Goal: Information Seeking & Learning: Compare options

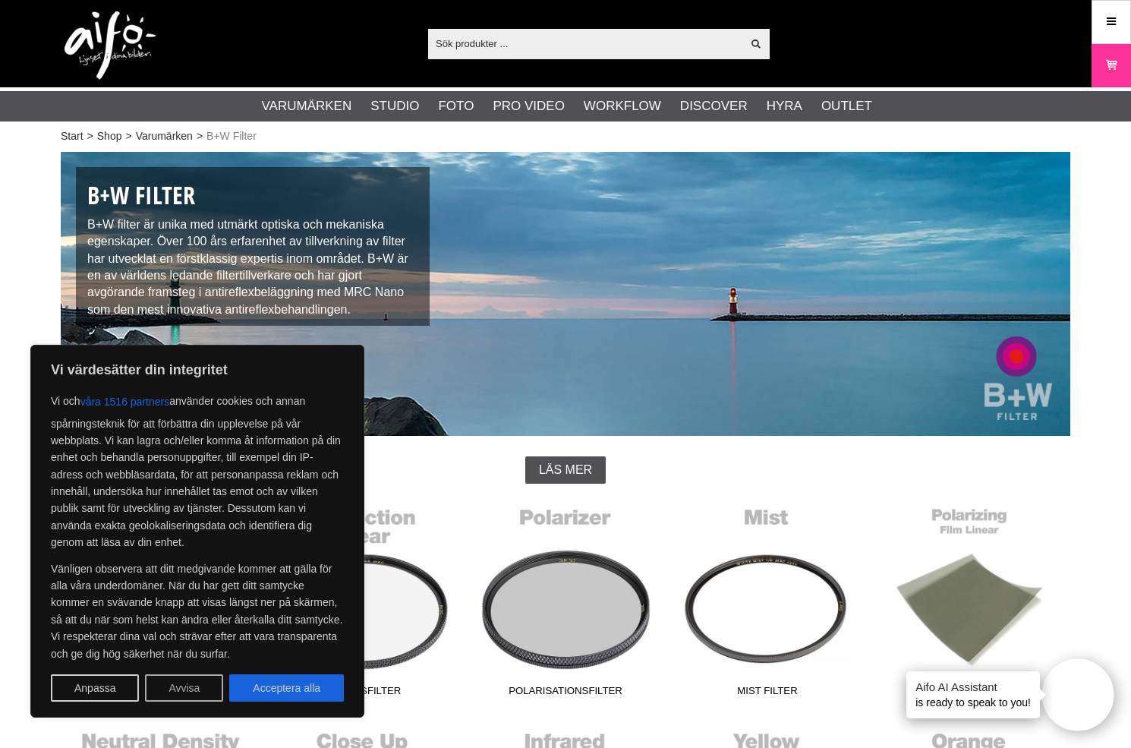
click at [196, 683] on button "Avvisa" at bounding box center [184, 687] width 78 height 27
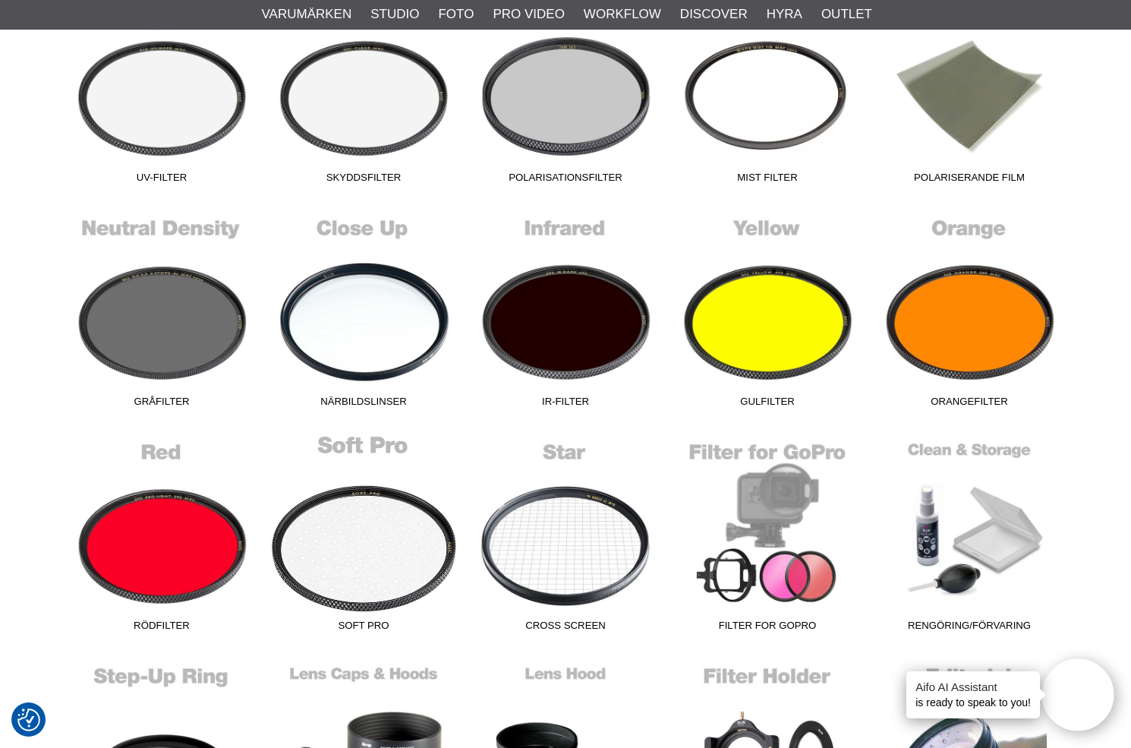
scroll to position [518, 0]
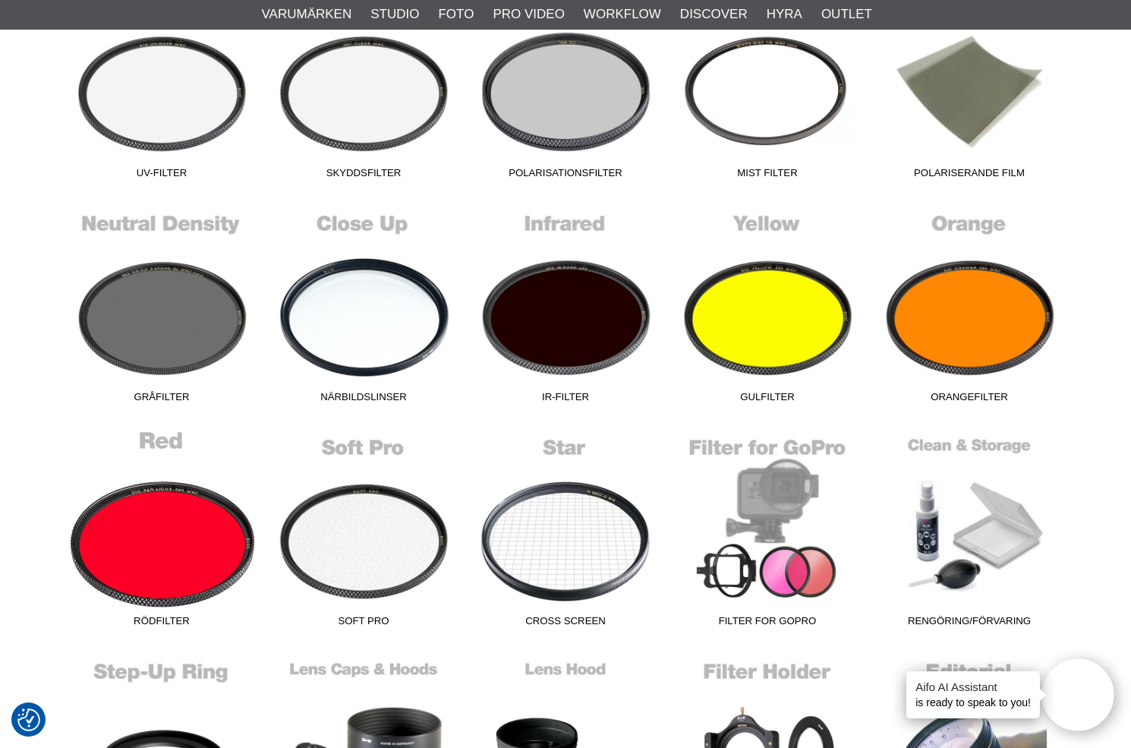
click at [156, 538] on link "Rödfilter" at bounding box center [162, 531] width 202 height 205
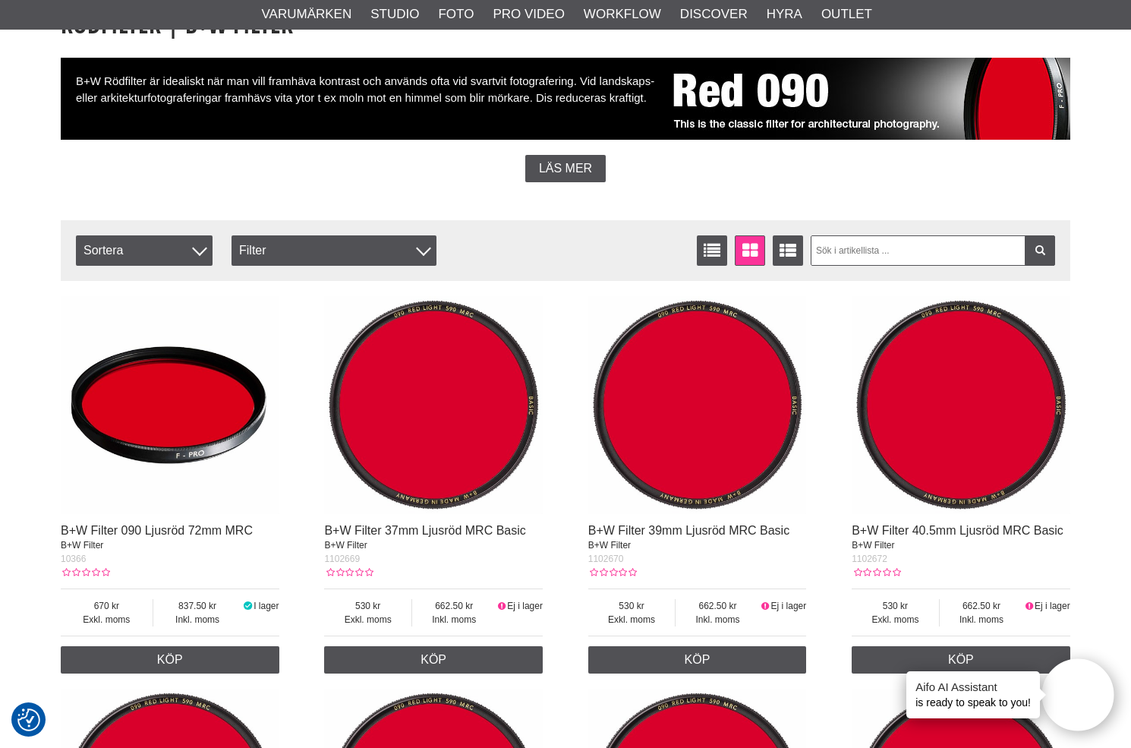
scroll to position [163, 0]
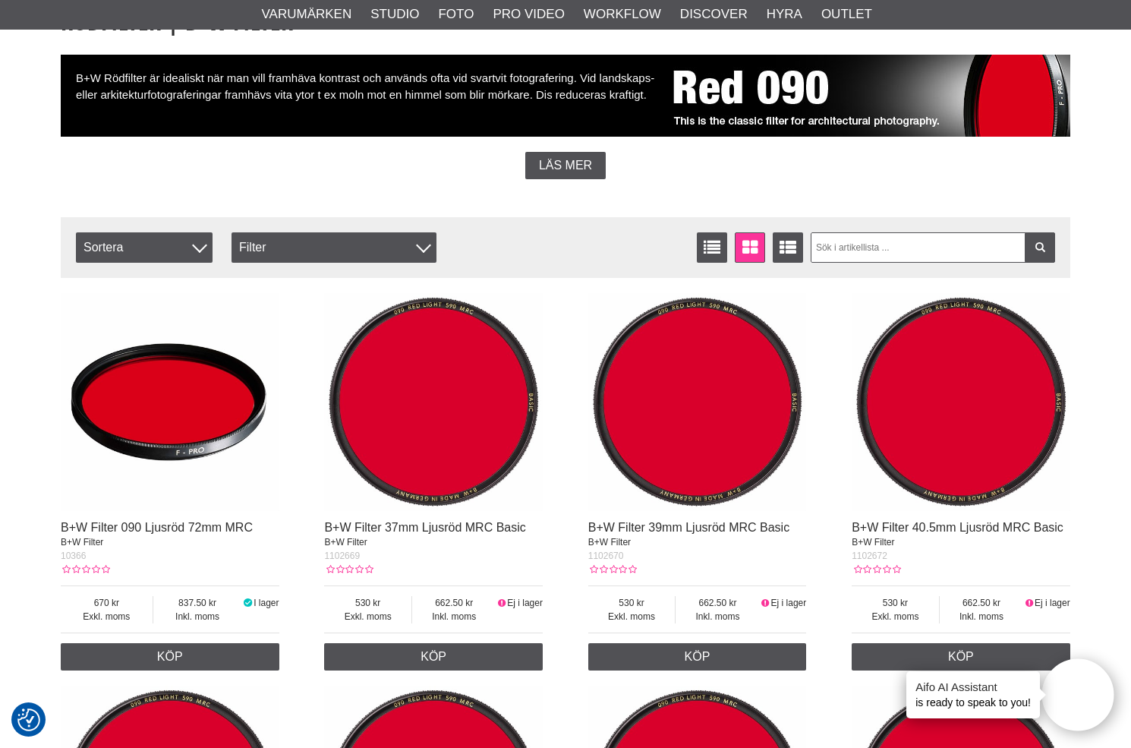
click at [135, 465] on img at bounding box center [170, 402] width 219 height 219
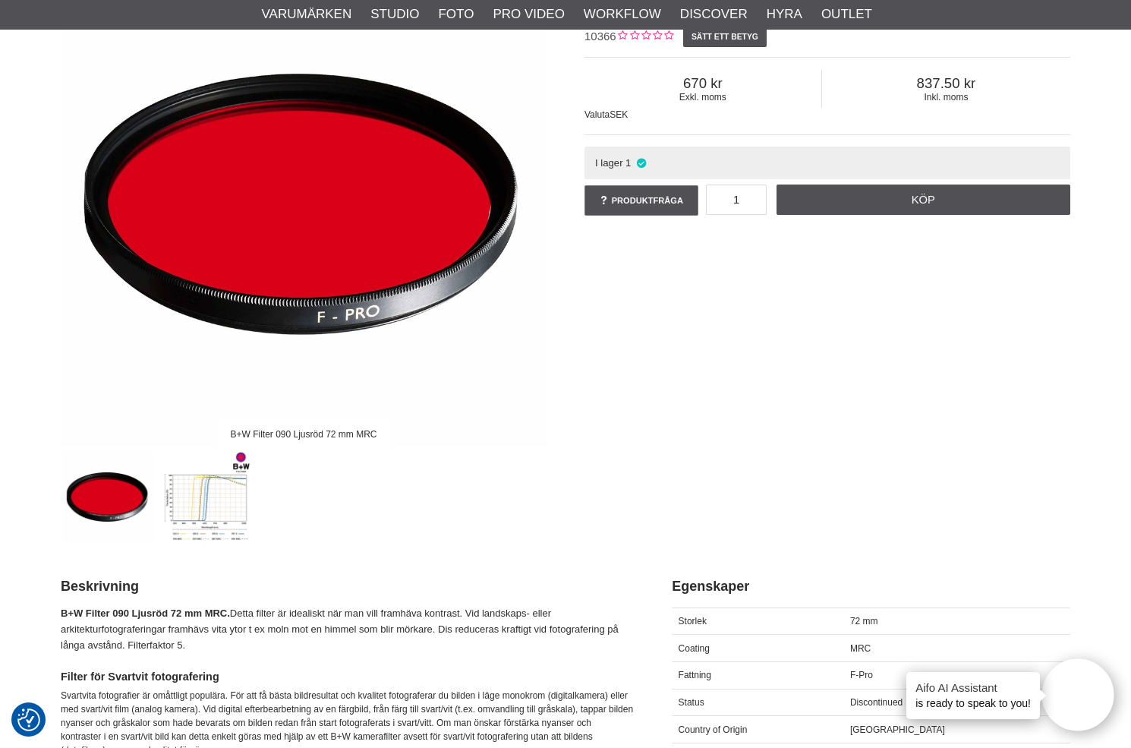
scroll to position [202, 0]
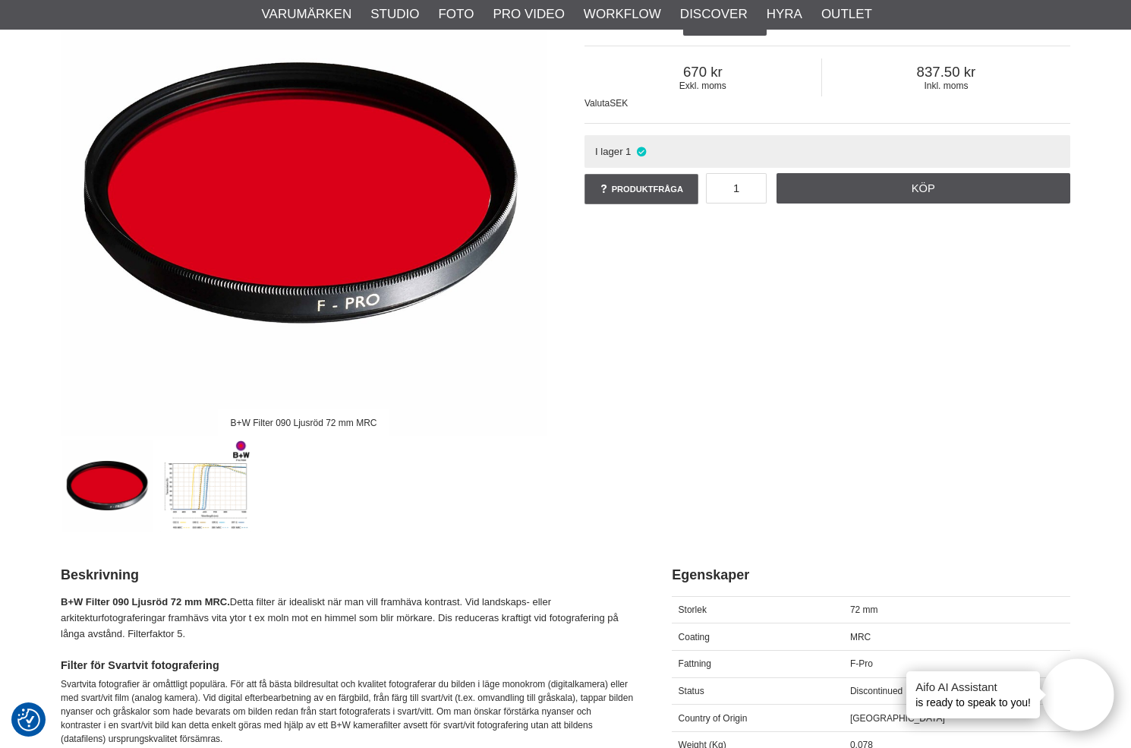
click at [195, 467] on img at bounding box center [206, 486] width 92 height 92
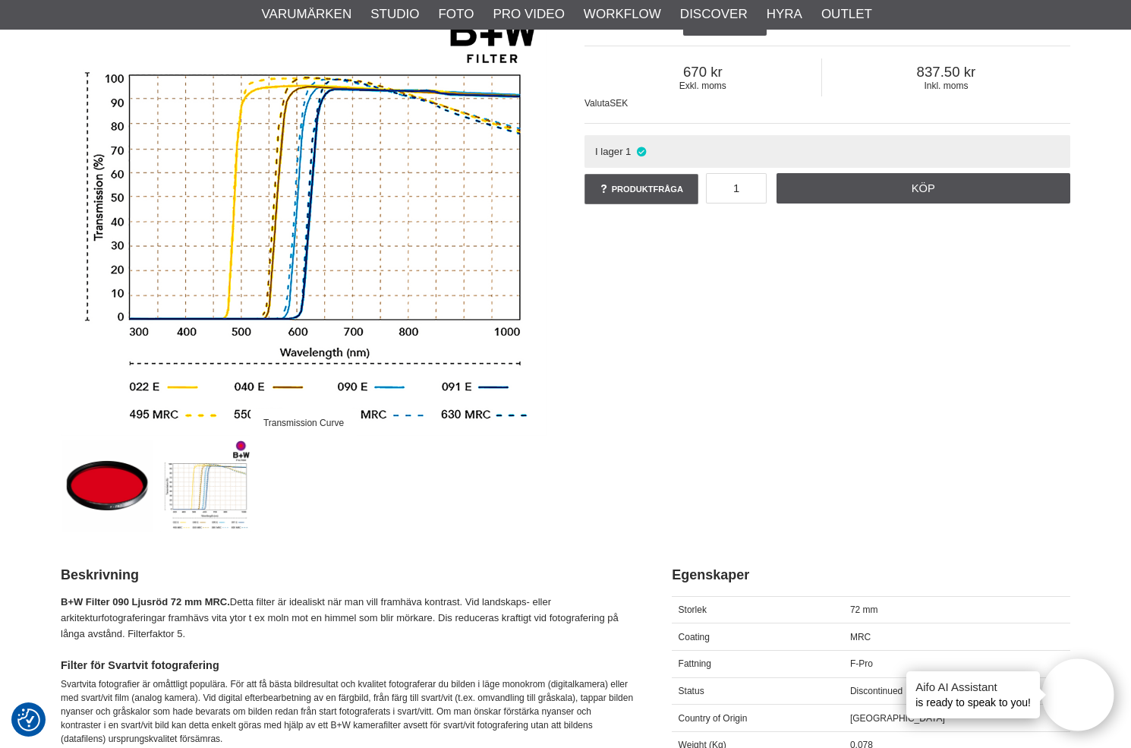
click at [109, 478] on img at bounding box center [108, 486] width 92 height 92
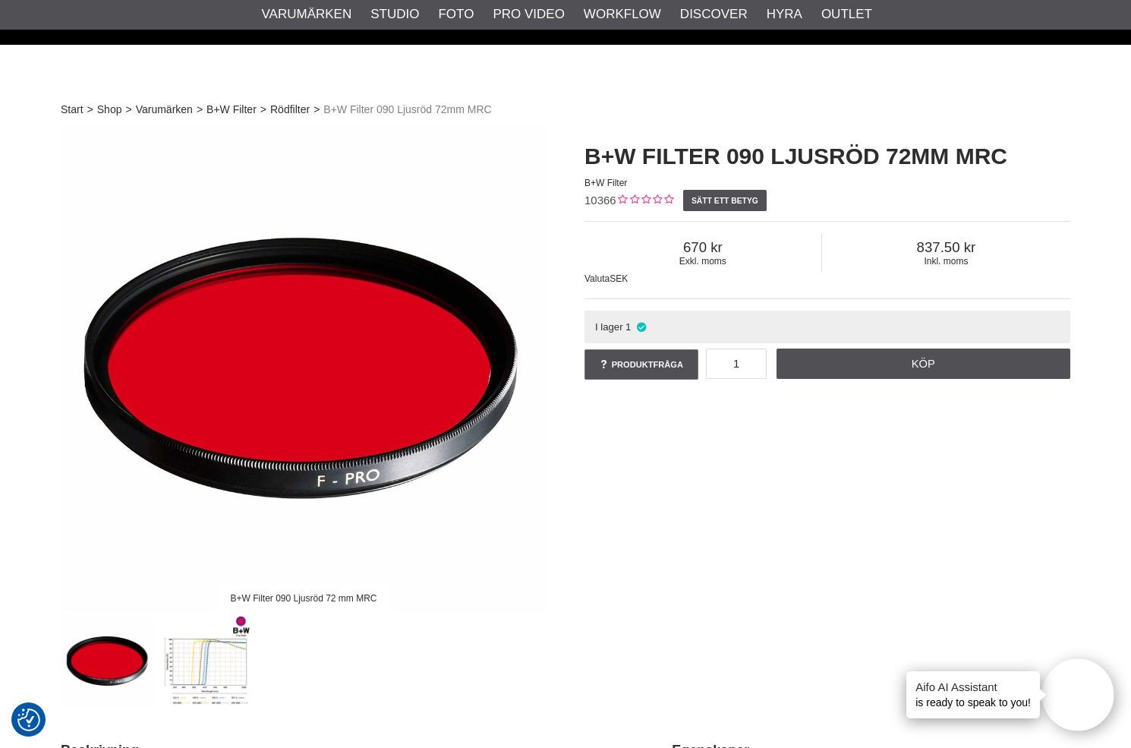
scroll to position [0, 0]
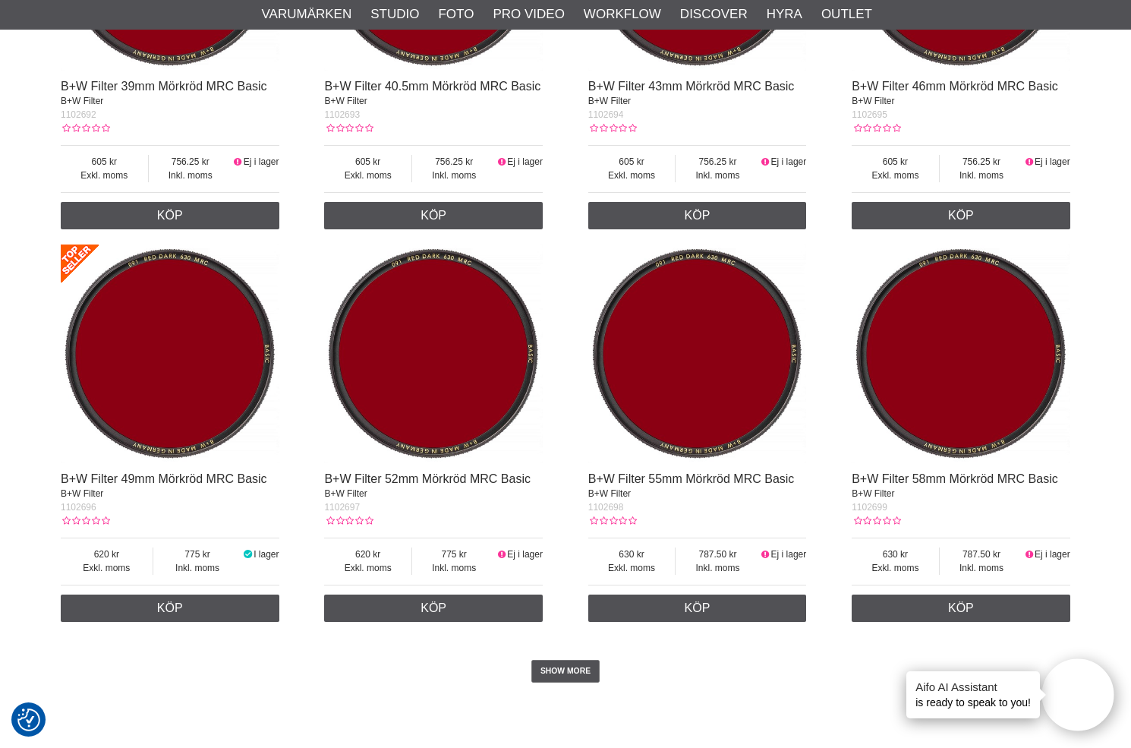
scroll to position [2920, 0]
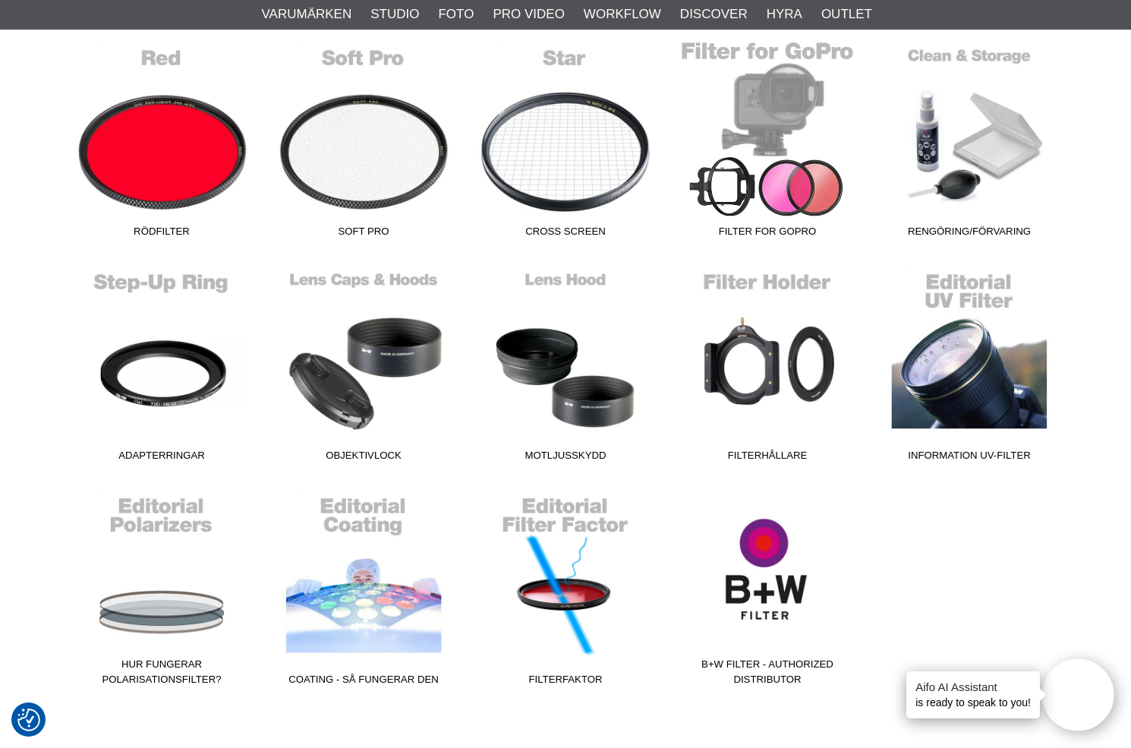
scroll to position [913, 0]
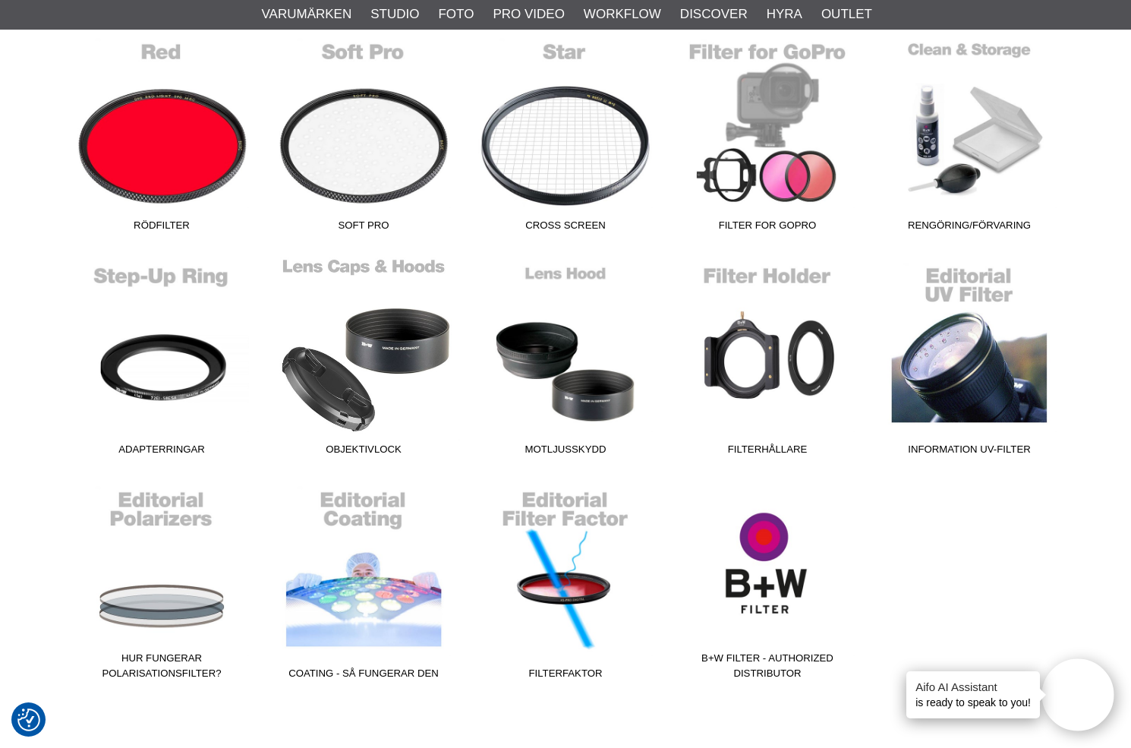
click at [360, 389] on link "Objektivlock" at bounding box center [364, 359] width 202 height 205
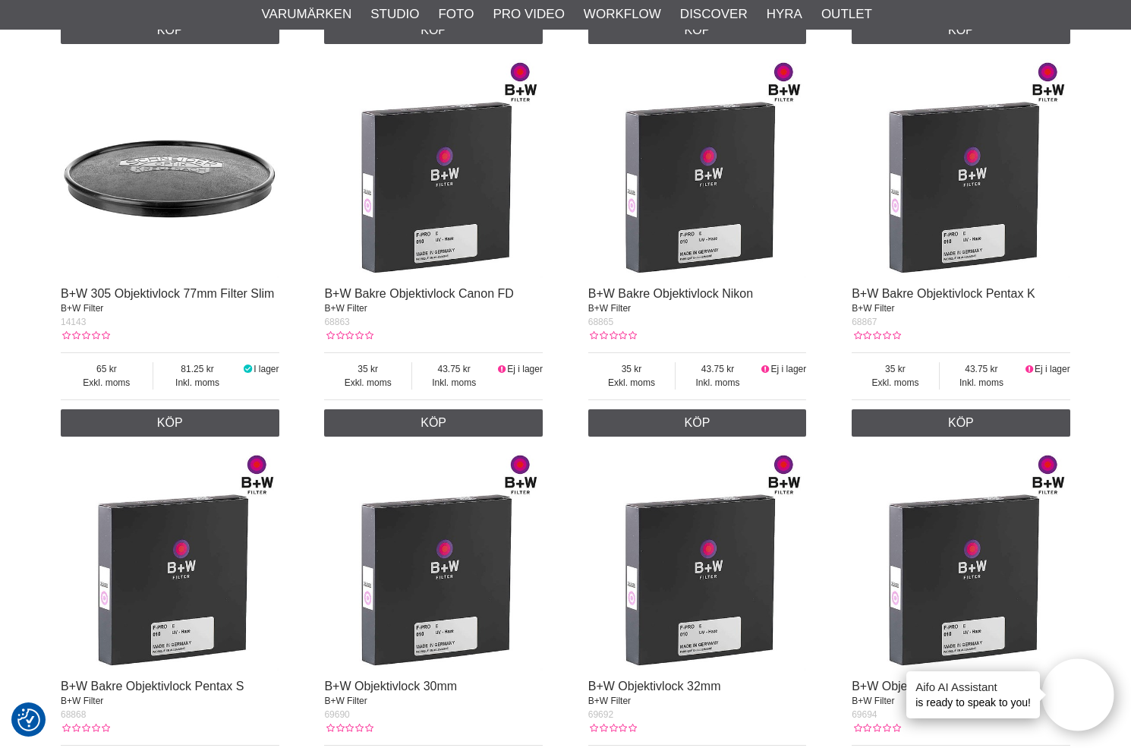
scroll to position [673, 0]
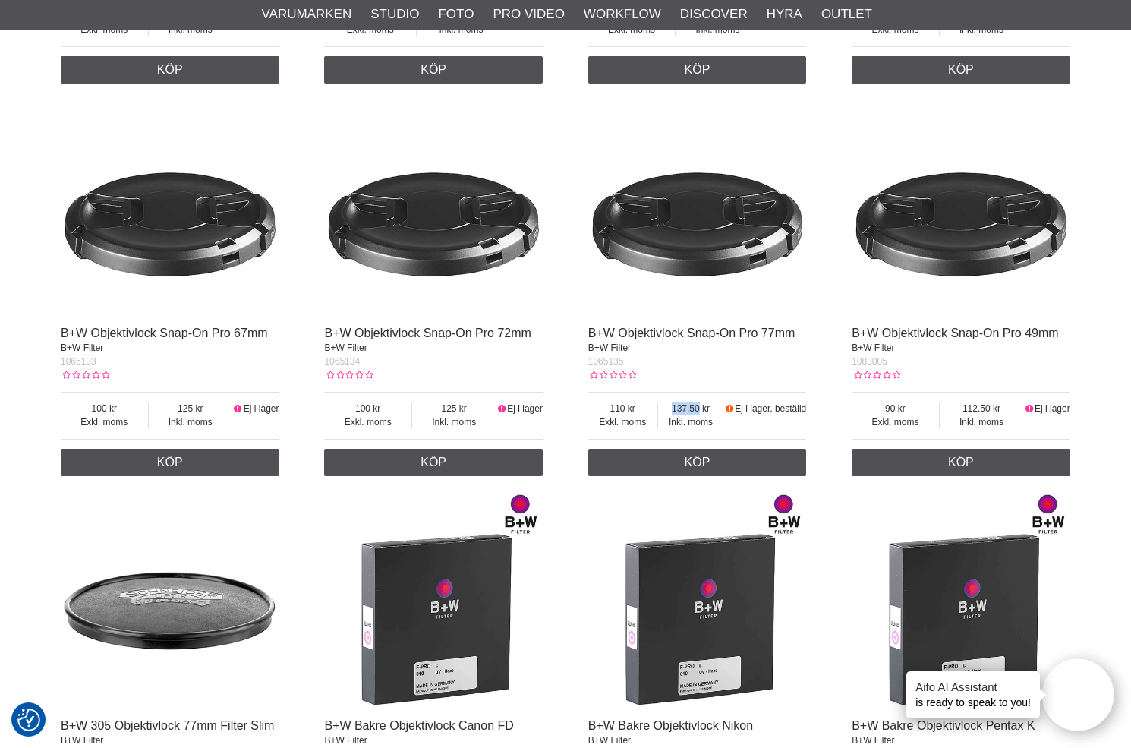
drag, startPoint x: 673, startPoint y: 410, endPoint x: 710, endPoint y: 410, distance: 37.2
click at [710, 410] on span "137.50" at bounding box center [691, 409] width 66 height 14
click at [697, 408] on span "137.50" at bounding box center [691, 409] width 66 height 14
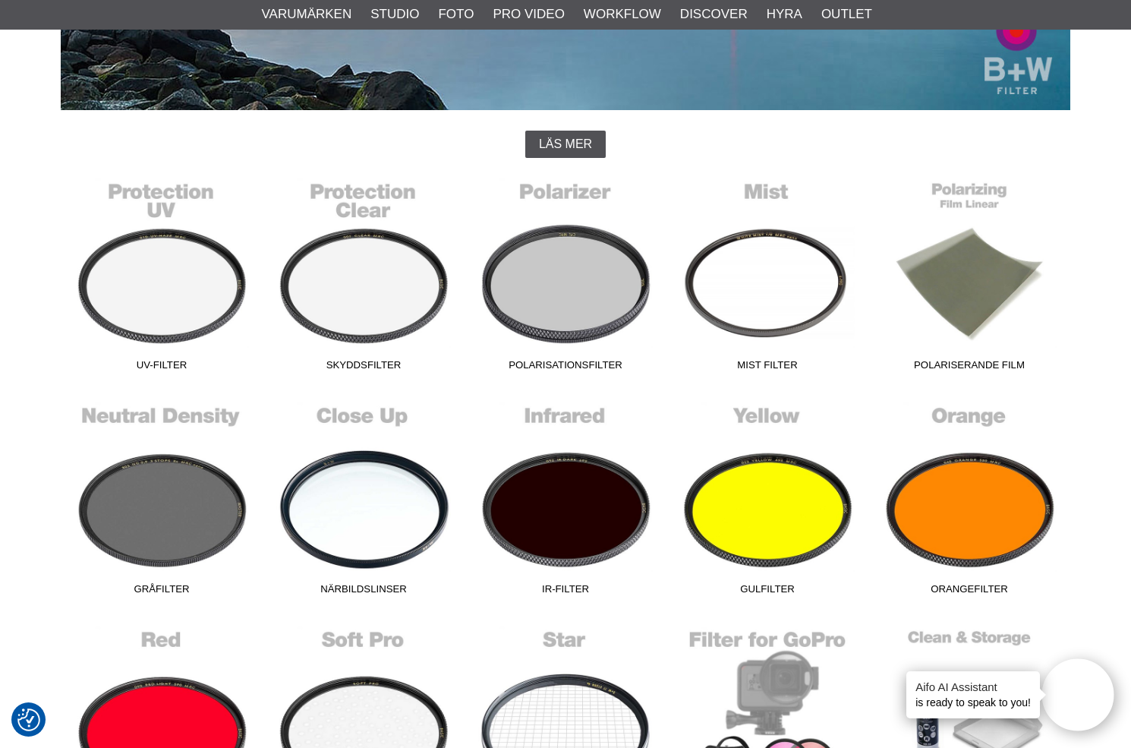
scroll to position [275, 0]
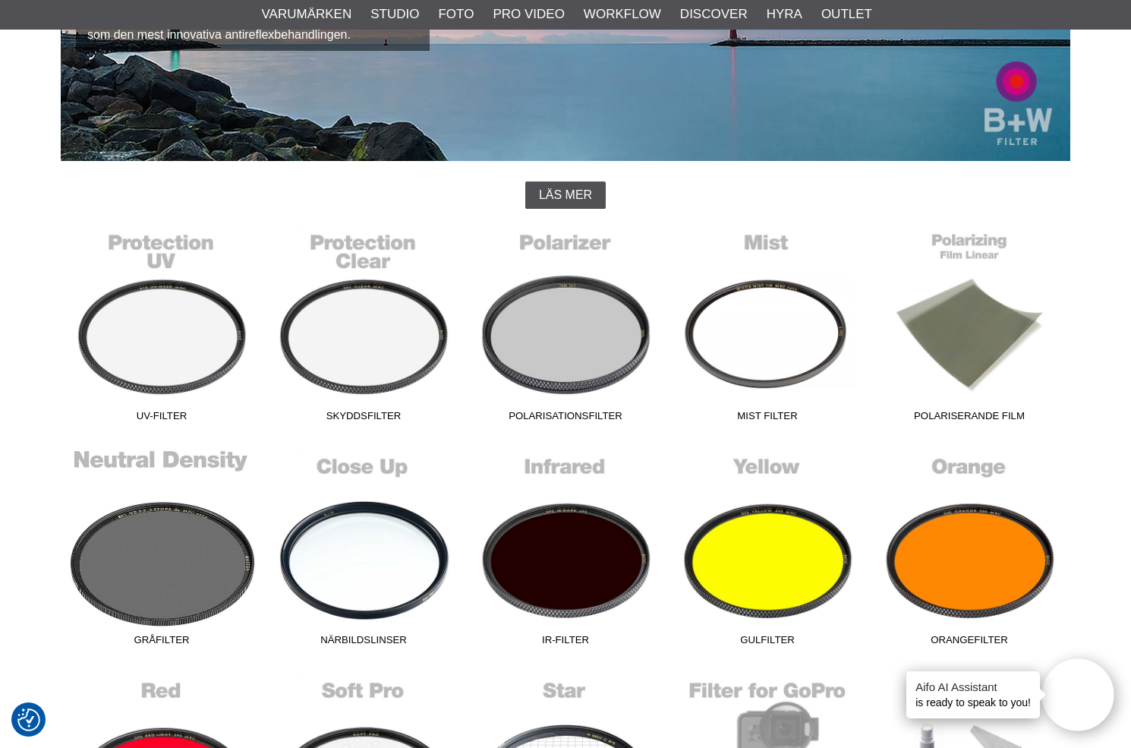
click at [131, 579] on link "Gråfilter" at bounding box center [162, 550] width 202 height 205
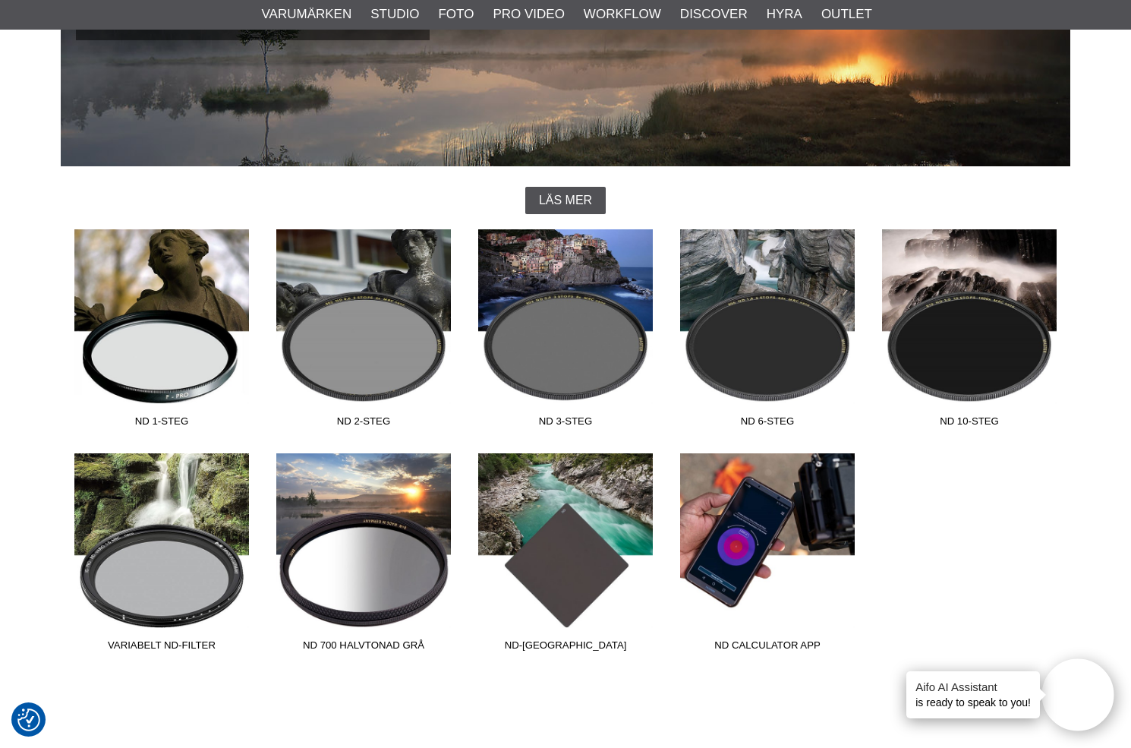
scroll to position [289, 0]
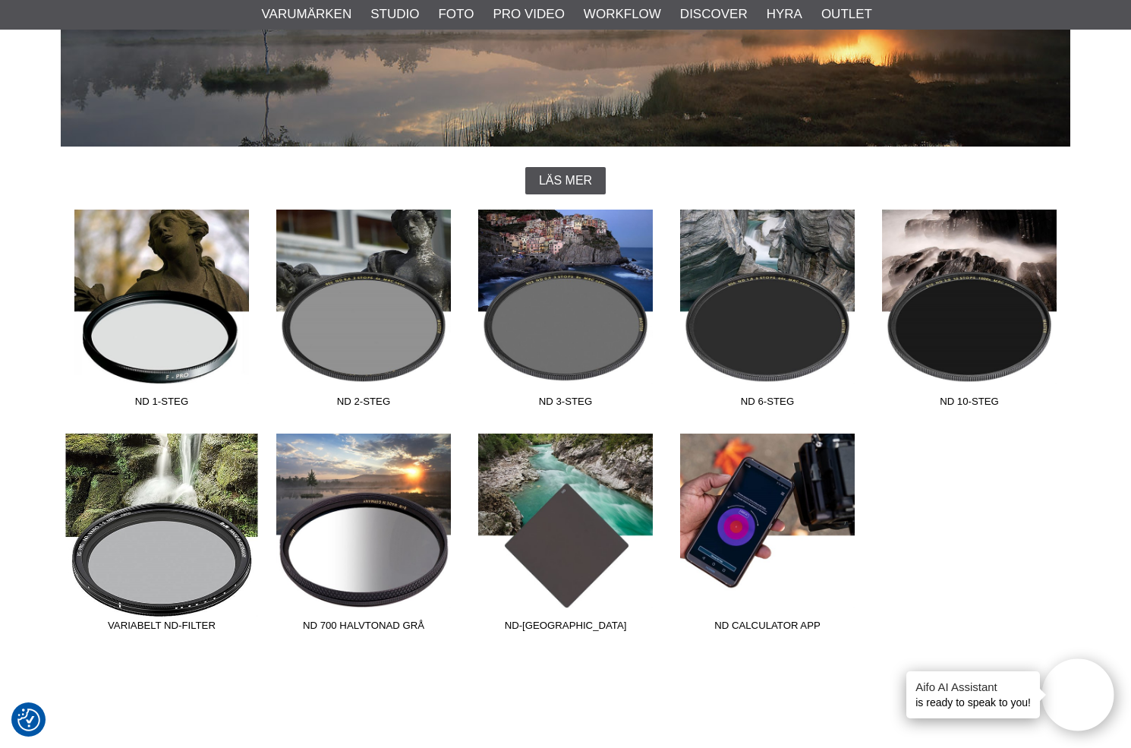
click at [117, 551] on link "Variabelt ND-Filter" at bounding box center [162, 536] width 202 height 205
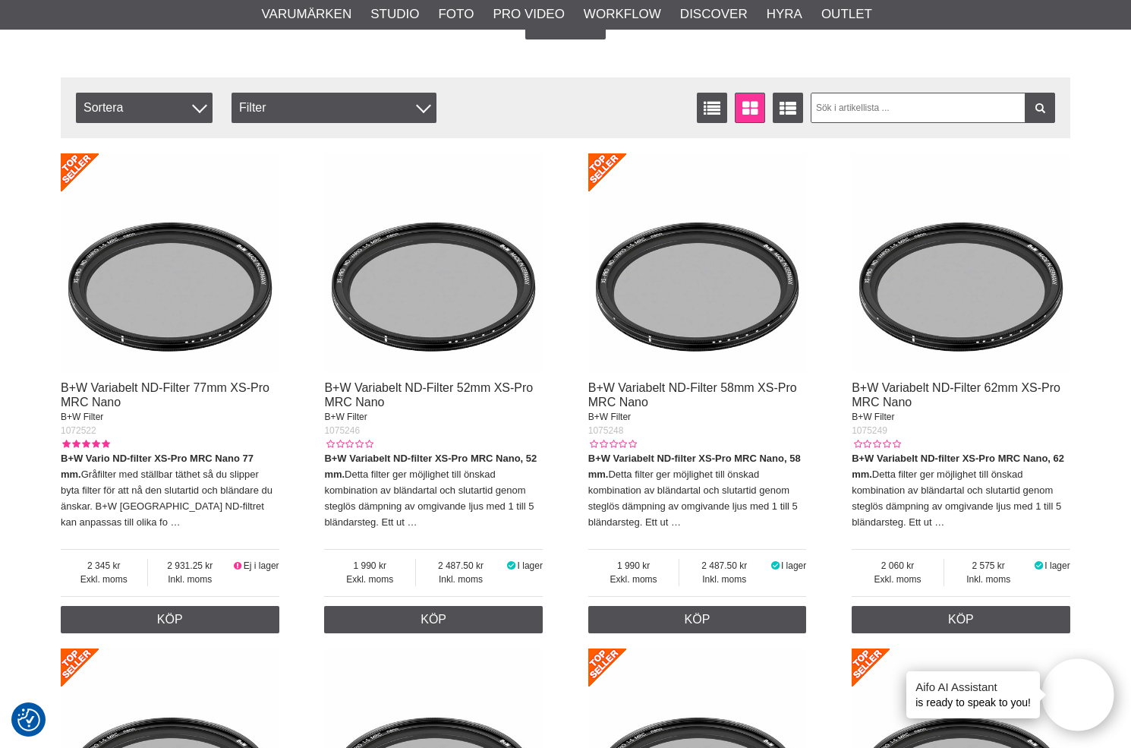
scroll to position [497, 0]
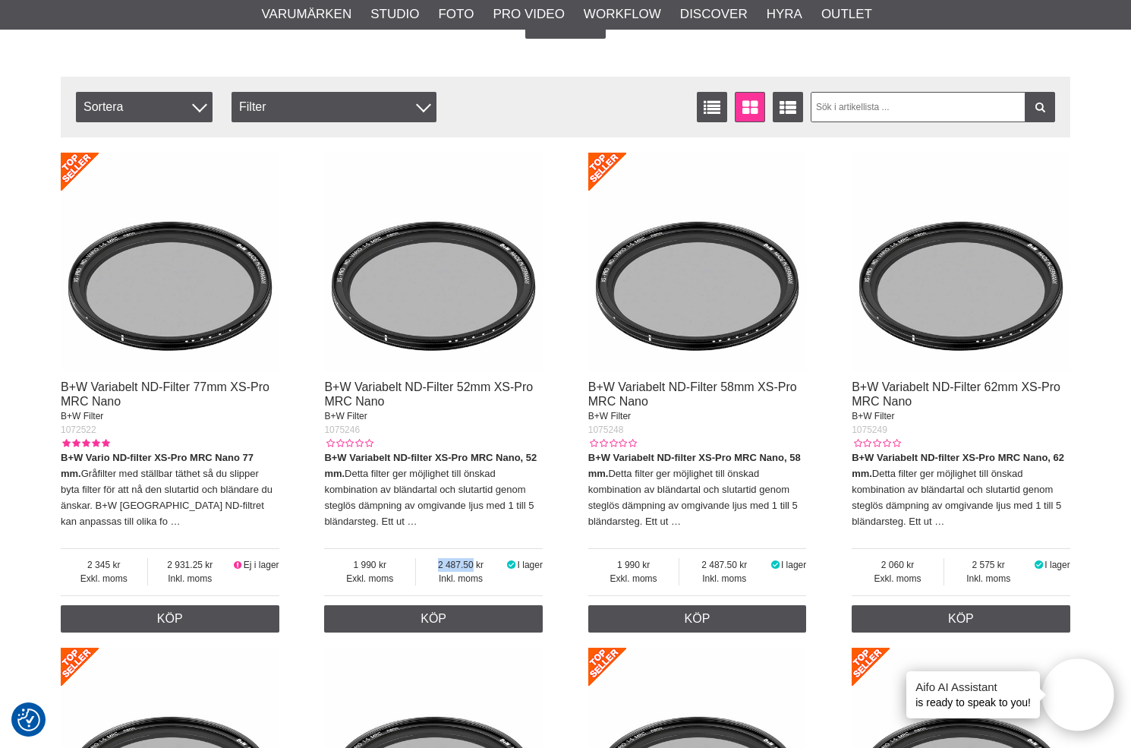
drag, startPoint x: 435, startPoint y: 567, endPoint x: 475, endPoint y: 572, distance: 40.6
click at [475, 572] on span "2 487.50" at bounding box center [461, 565] width 90 height 14
click at [458, 565] on span "2 487.50" at bounding box center [461, 565] width 90 height 14
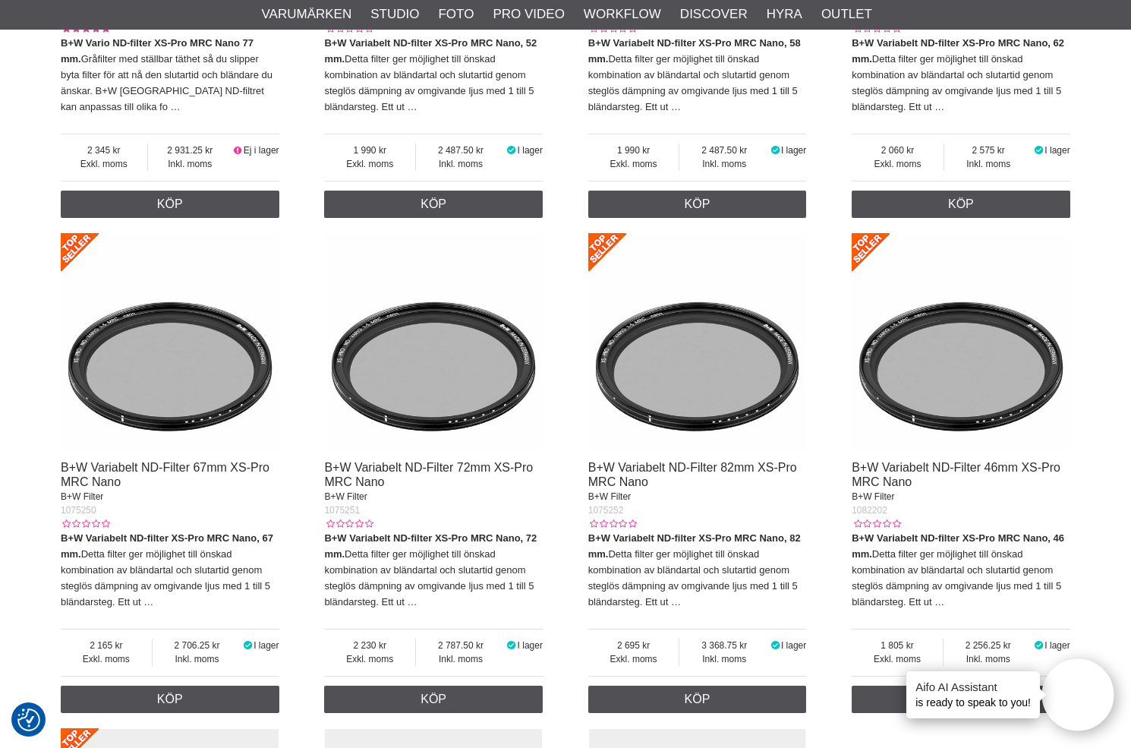
scroll to position [1011, 0]
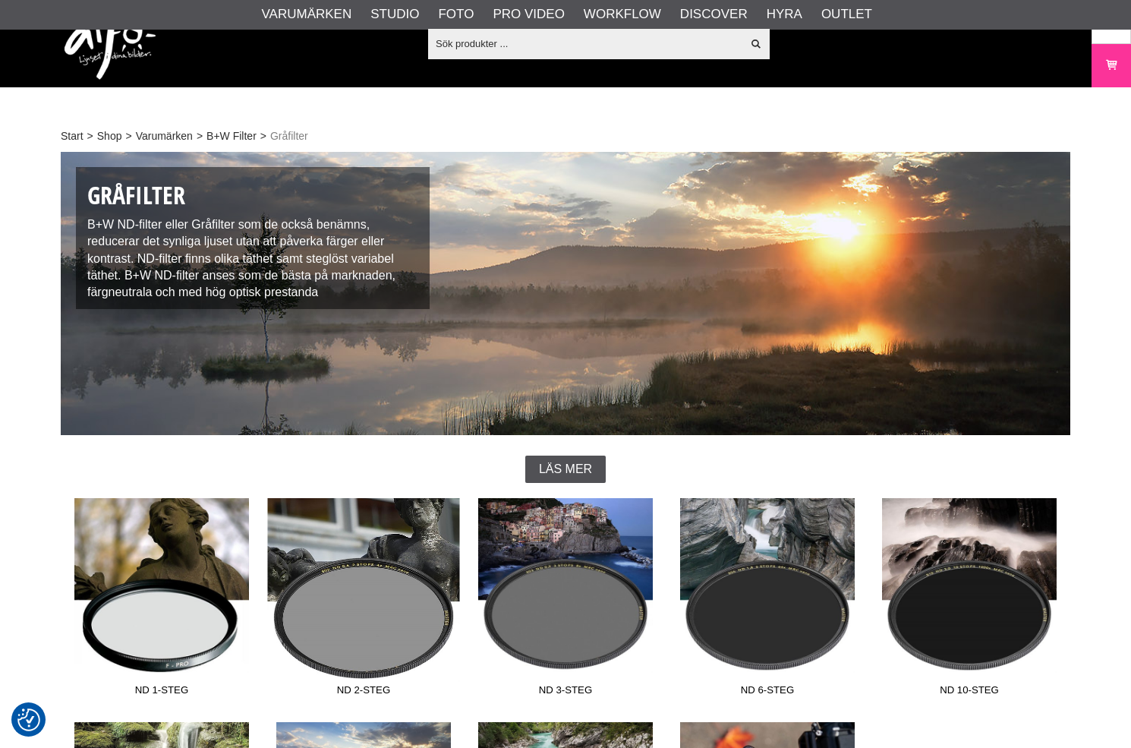
scroll to position [289, 0]
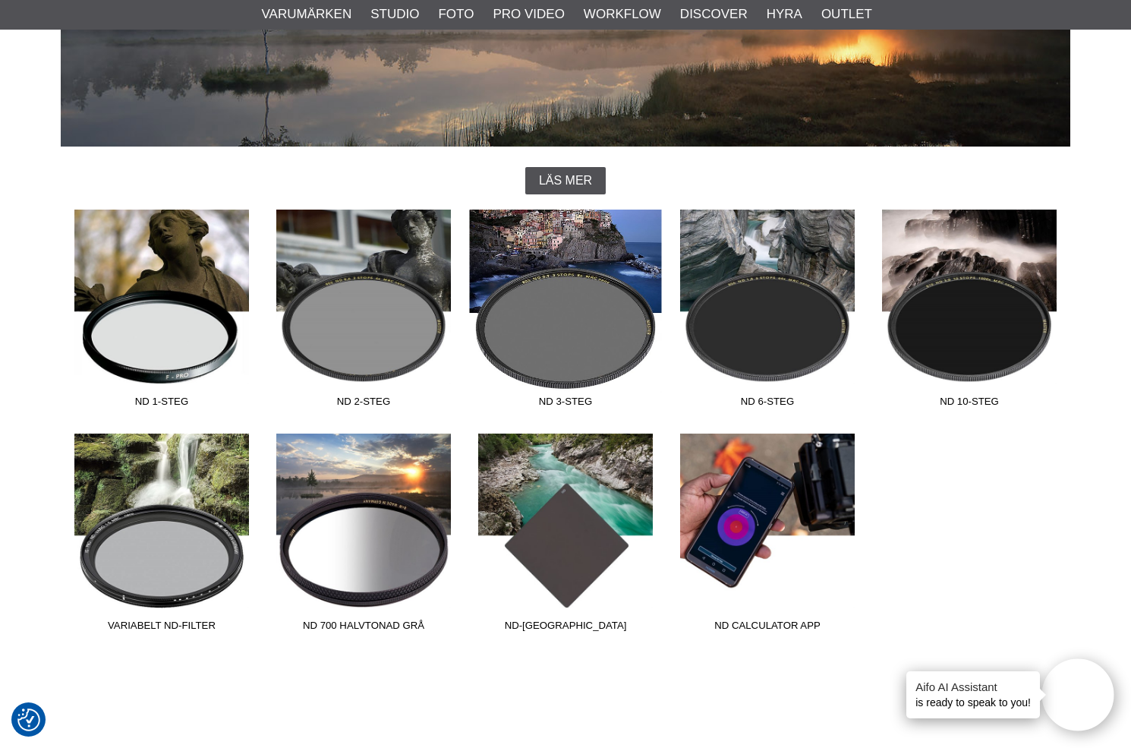
click at [580, 335] on link "ND 3-steg" at bounding box center [566, 312] width 202 height 205
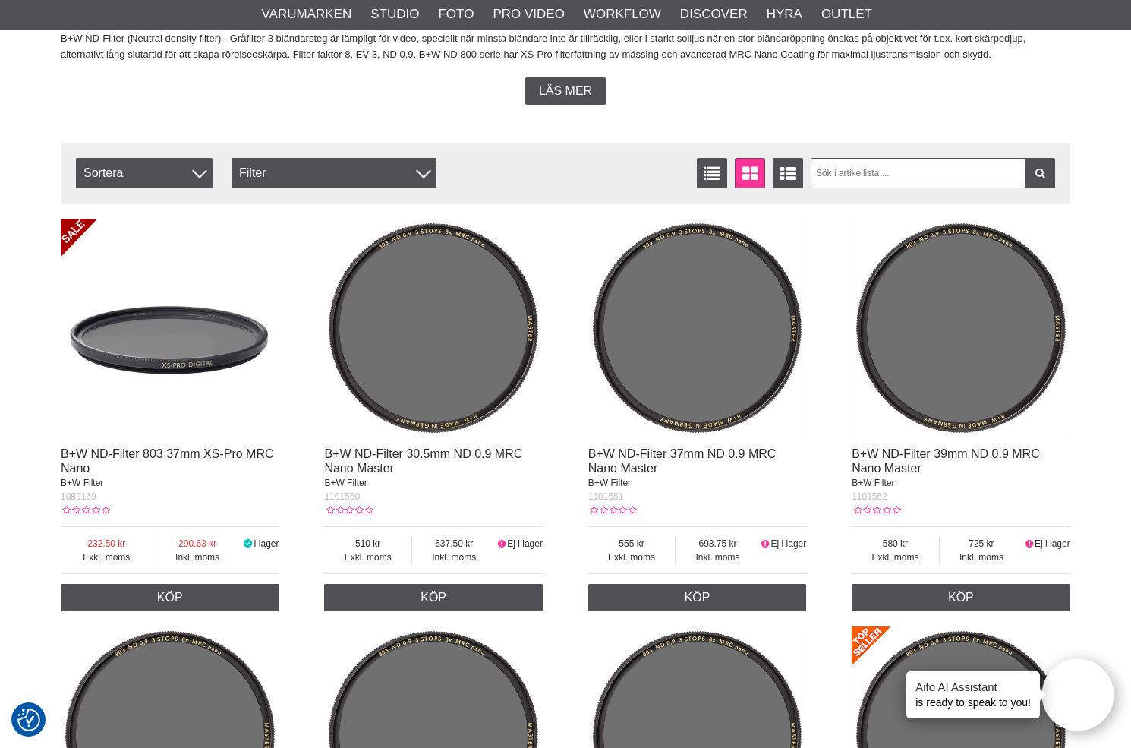
scroll to position [415, 0]
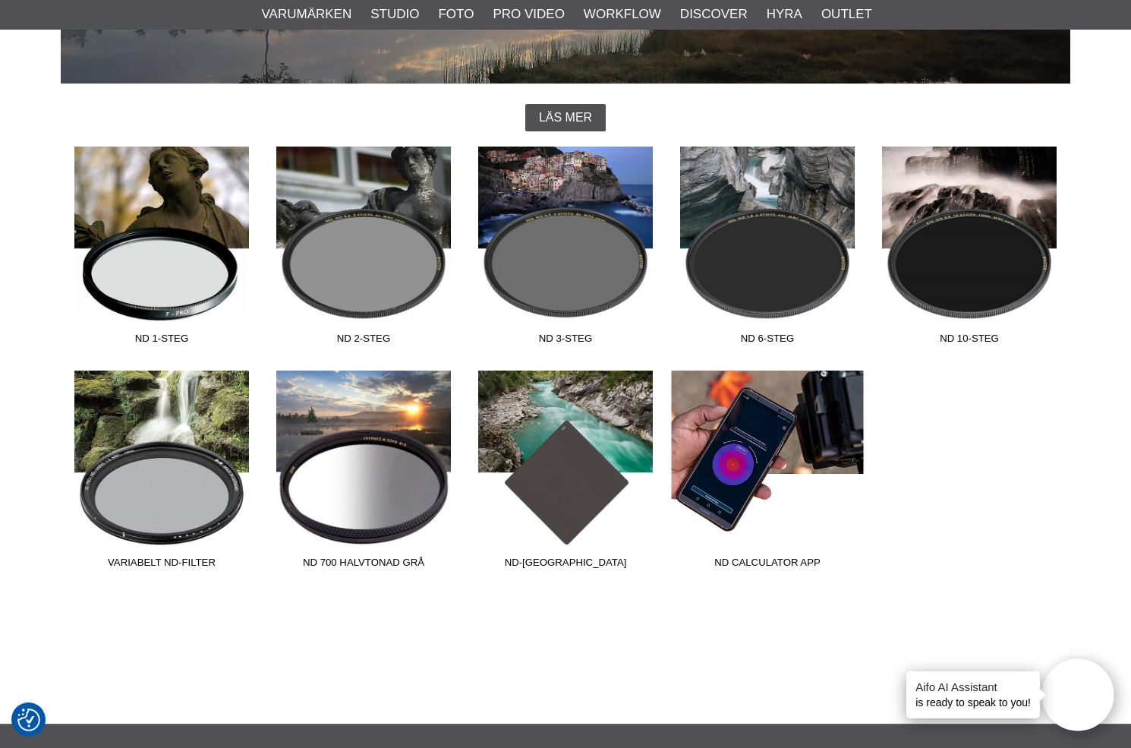
scroll to position [330, 0]
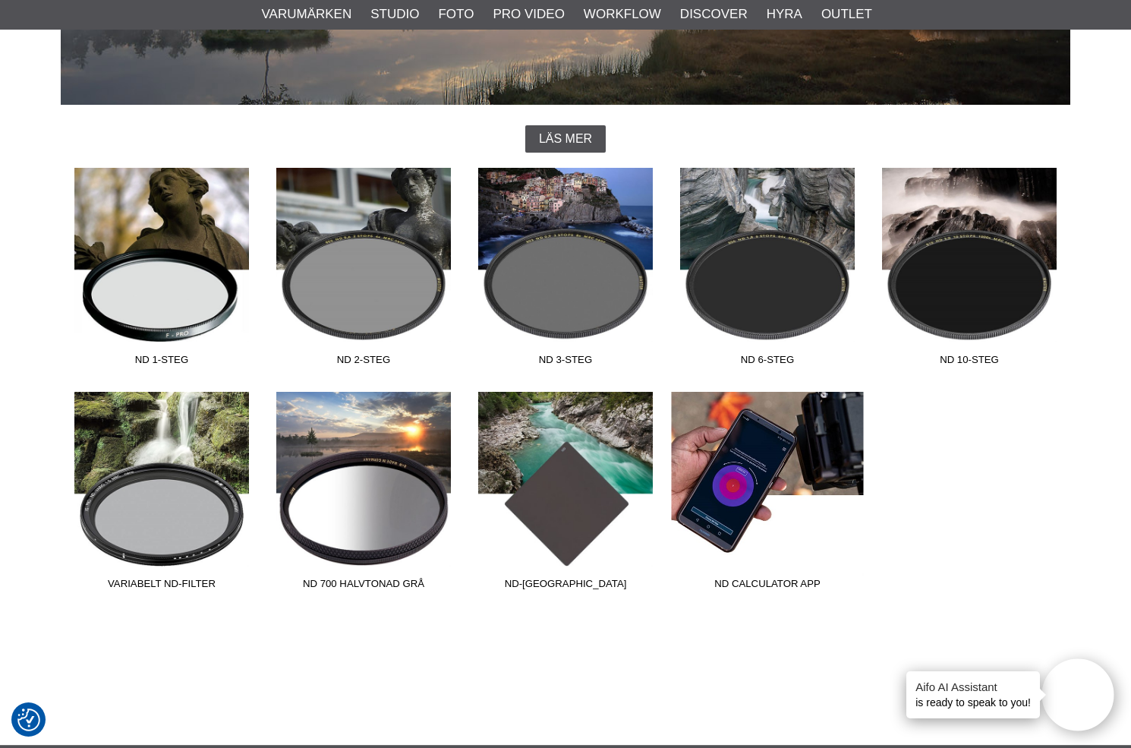
click at [714, 433] on link "ND Calculator App" at bounding box center [768, 494] width 202 height 205
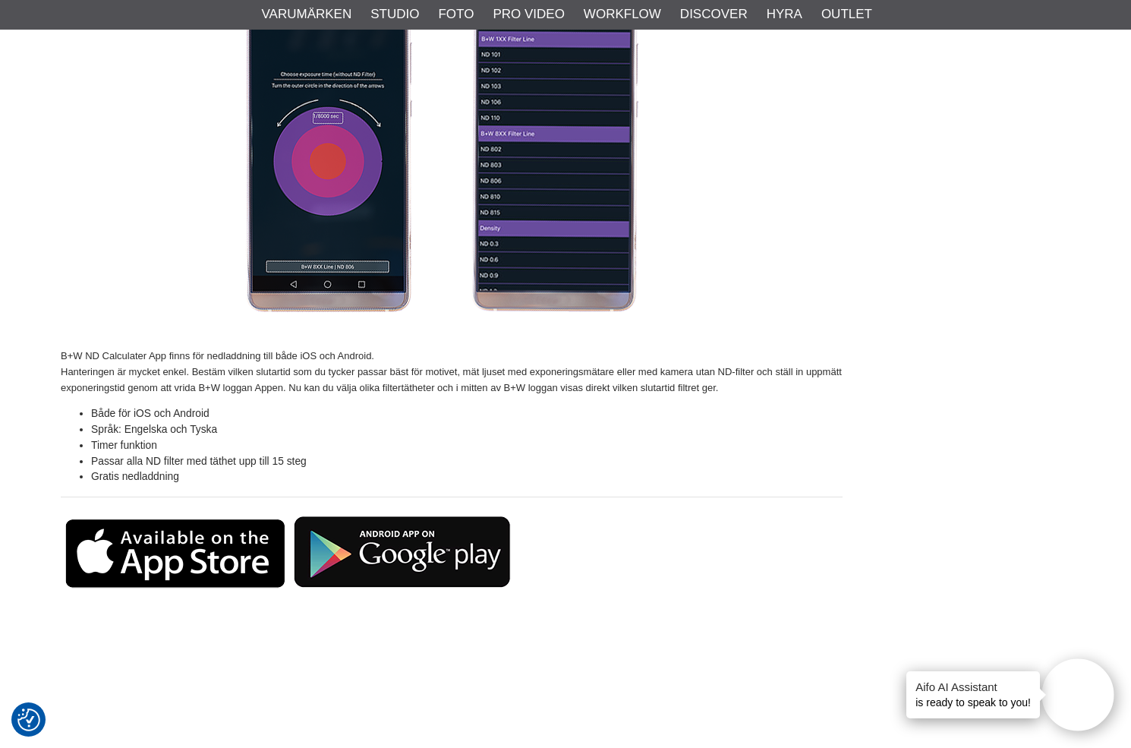
scroll to position [798, 0]
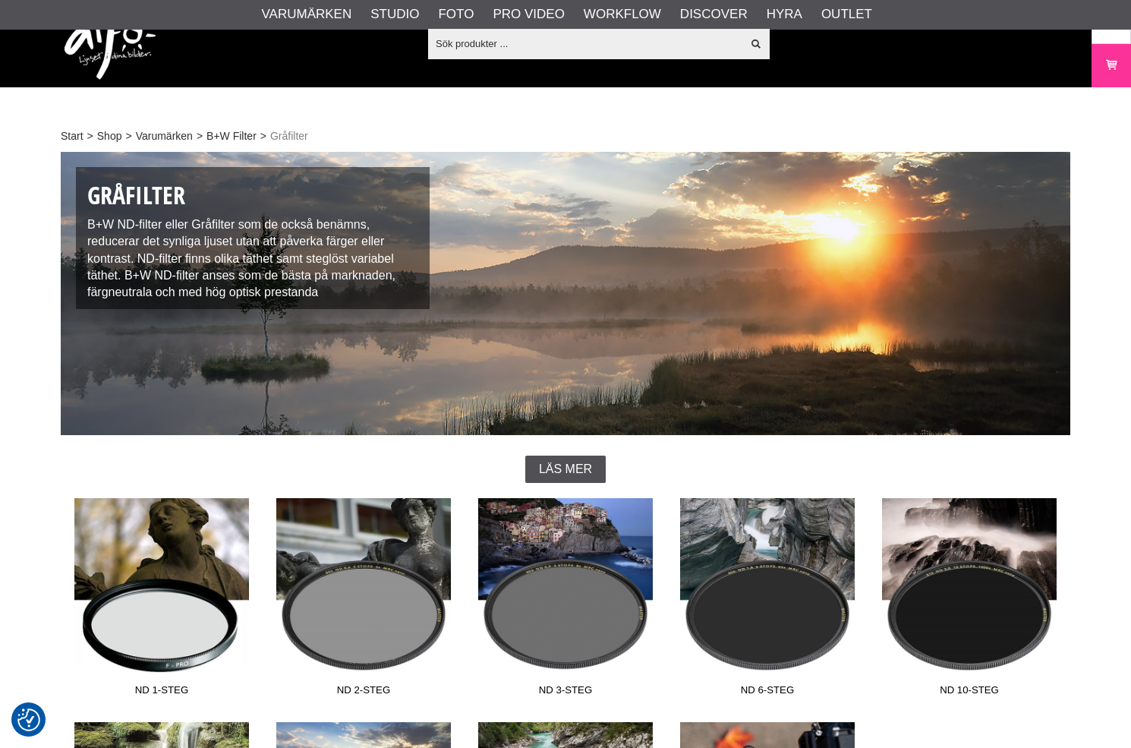
scroll to position [332, 0]
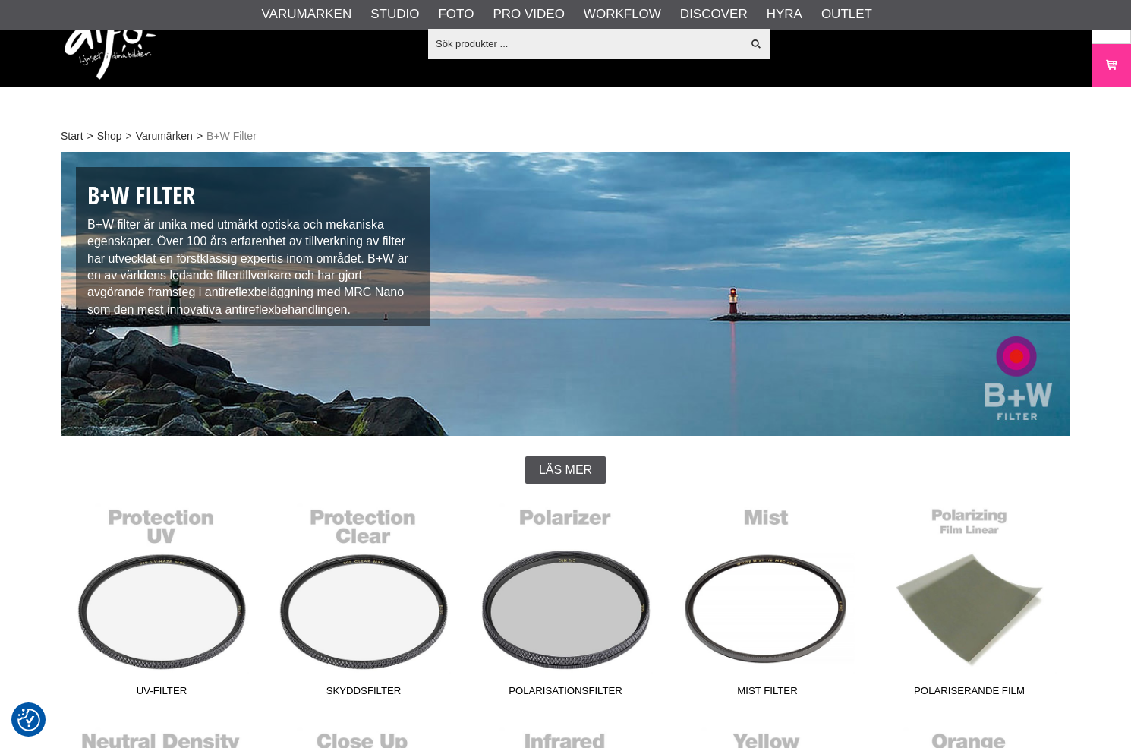
scroll to position [275, 0]
